Goal: Find specific page/section: Find specific page/section

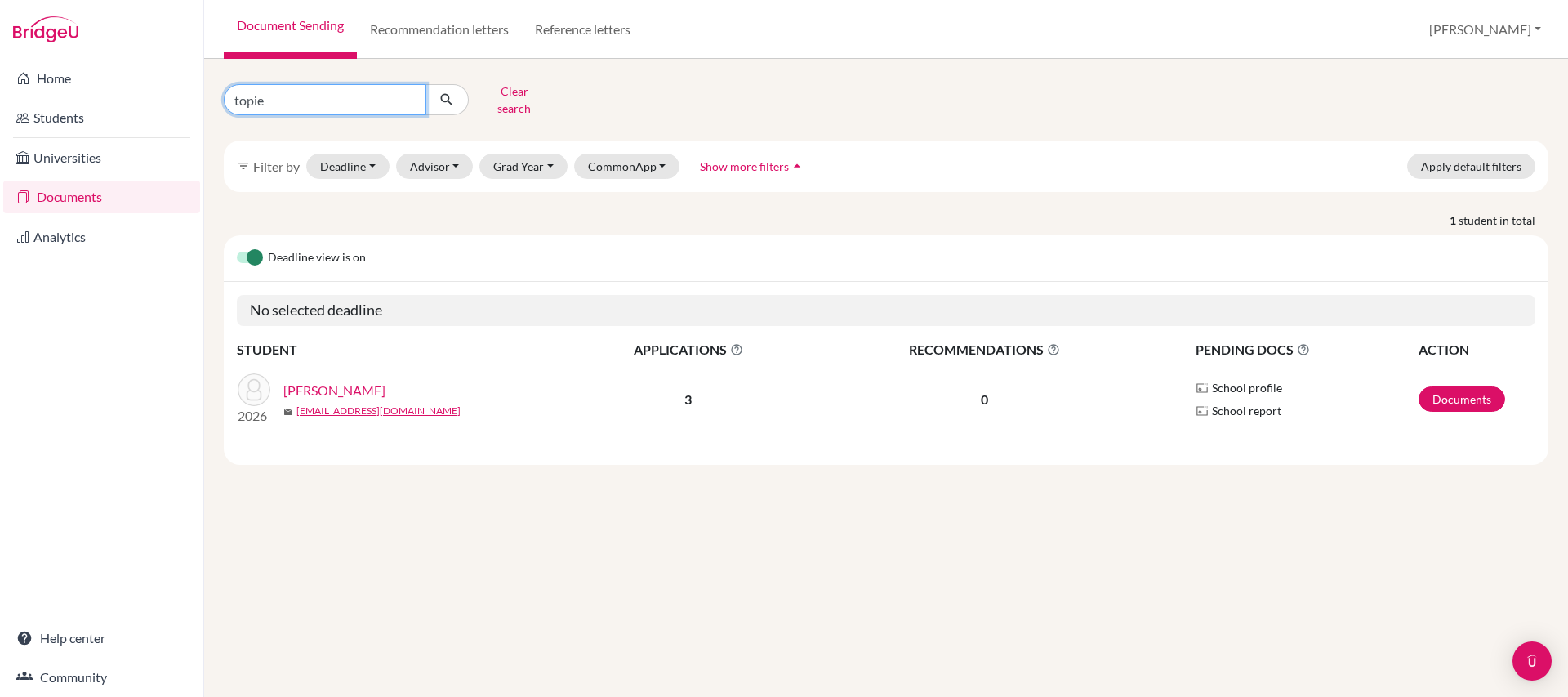
click at [346, 104] on input "topie" at bounding box center [325, 99] width 202 height 31
type input "t"
type input "[PERSON_NAME]"
click button "submit" at bounding box center [447, 99] width 43 height 31
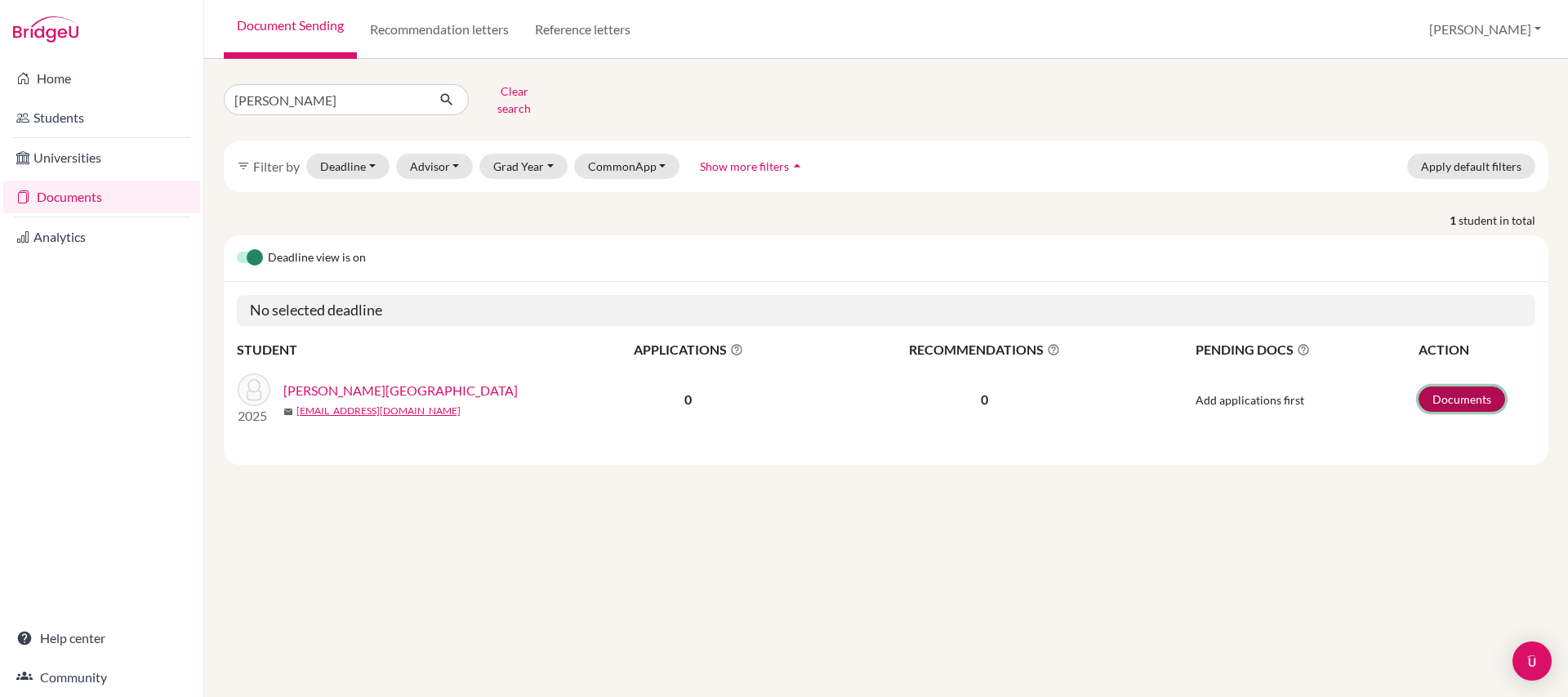
click at [1447, 408] on link "Documents" at bounding box center [1462, 399] width 87 height 25
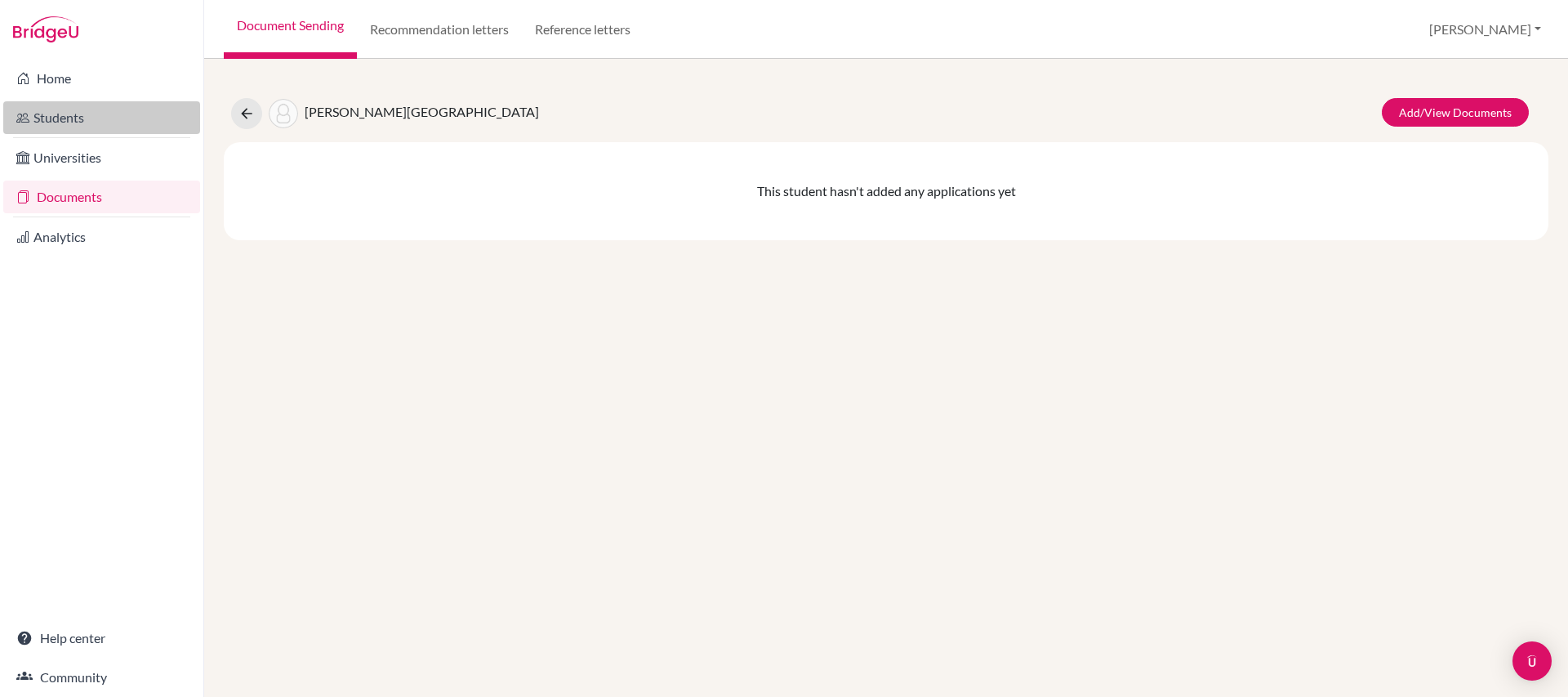
click at [81, 123] on link "Students" at bounding box center [102, 117] width 197 height 33
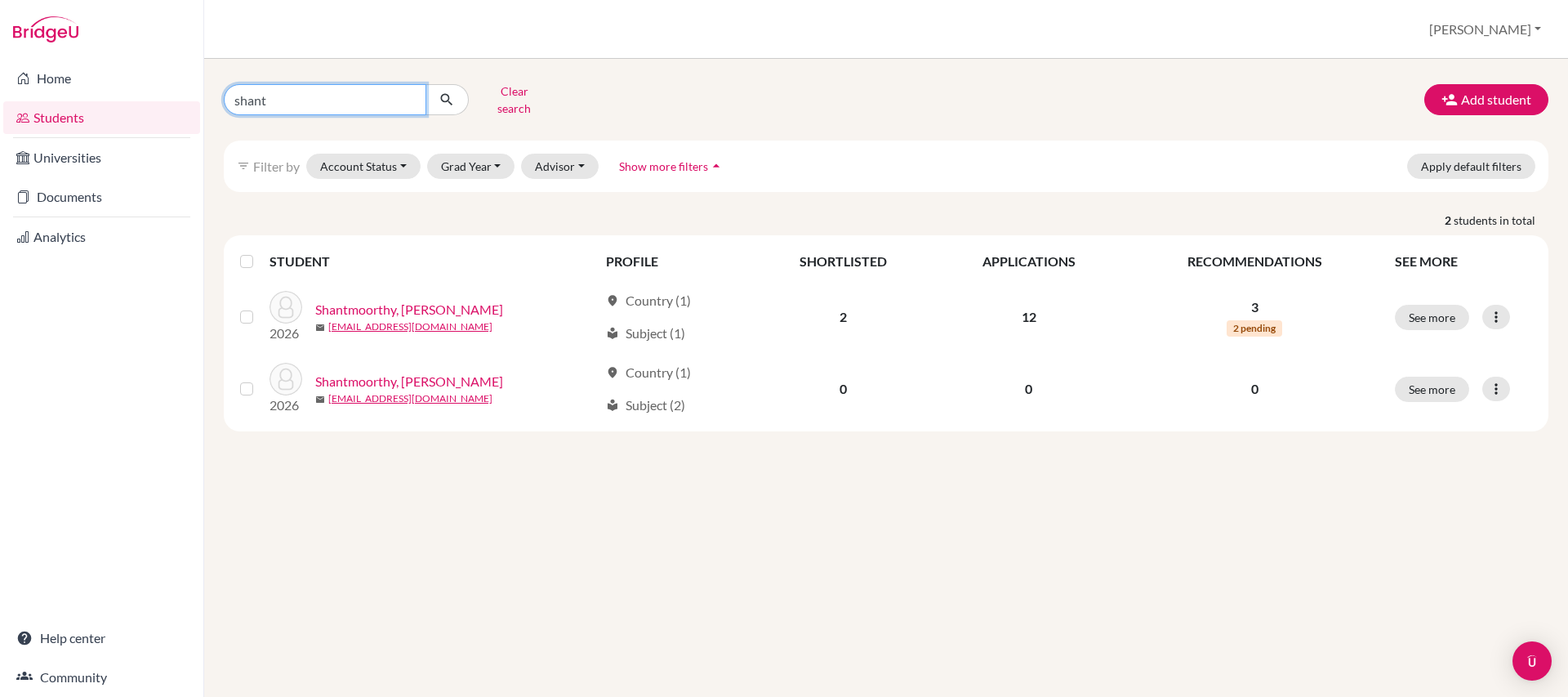
click at [372, 98] on input "shant" at bounding box center [325, 99] width 202 height 31
type input "s"
type input "[PERSON_NAME]"
click button "submit" at bounding box center [447, 99] width 43 height 31
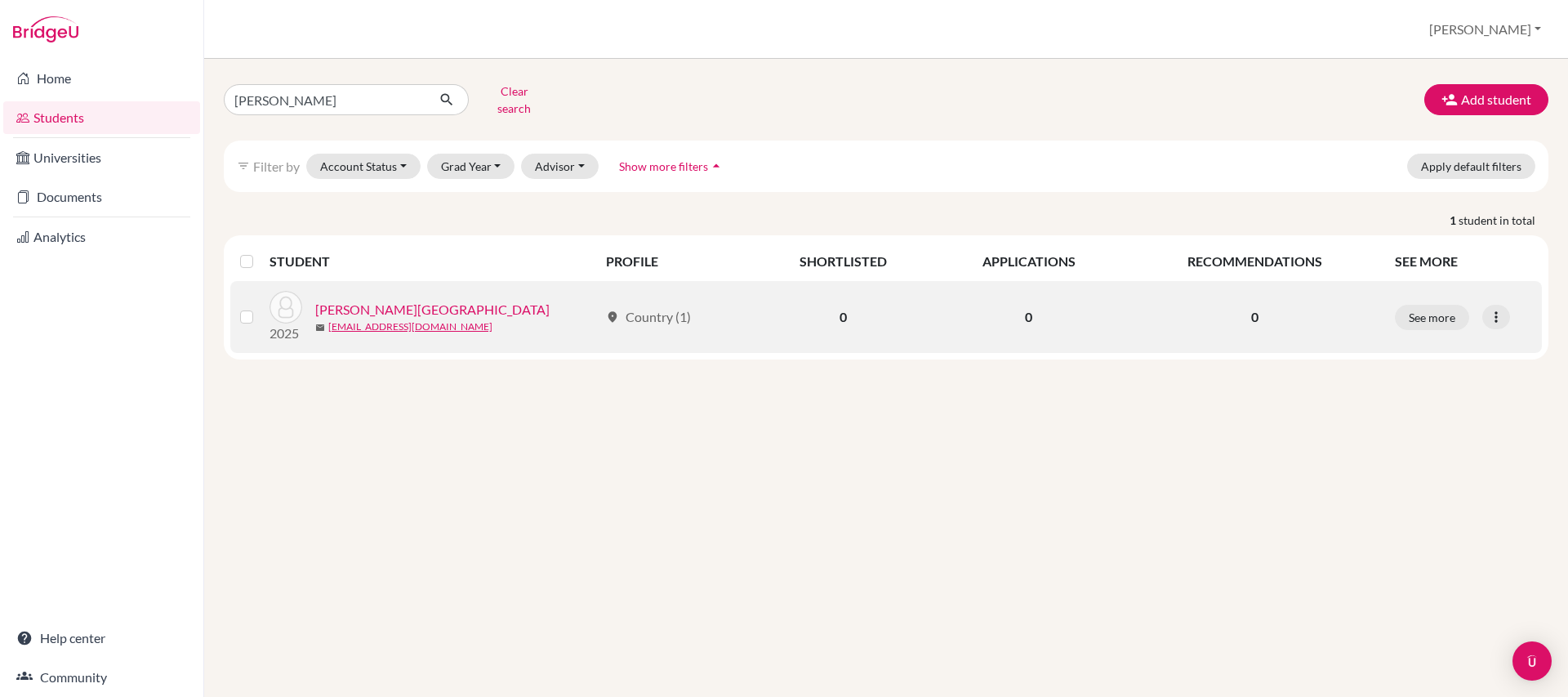
click at [383, 310] on link "[PERSON_NAME][GEOGRAPHIC_DATA]" at bounding box center [432, 310] width 235 height 20
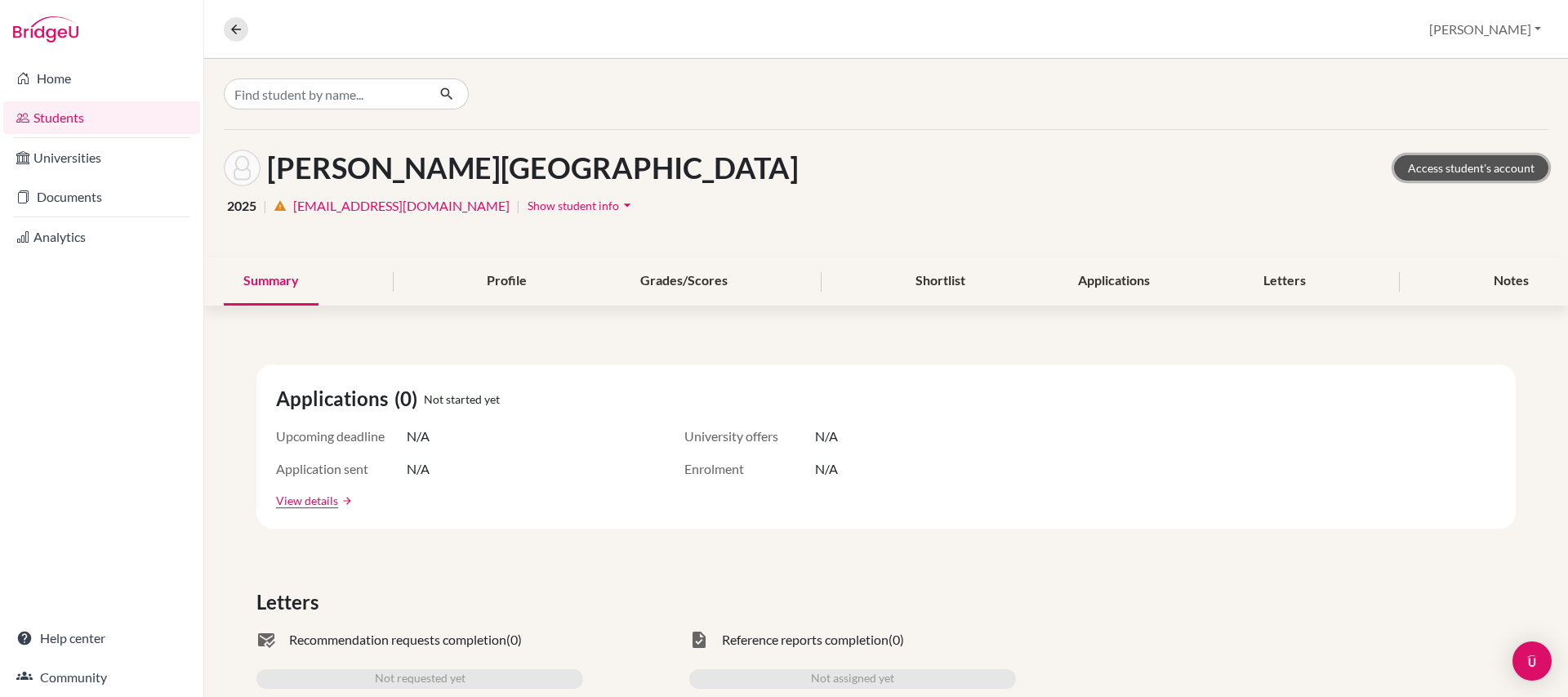
click at [1473, 170] on link "Access student's account" at bounding box center [1471, 168] width 154 height 25
